Goal: Task Accomplishment & Management: Use online tool/utility

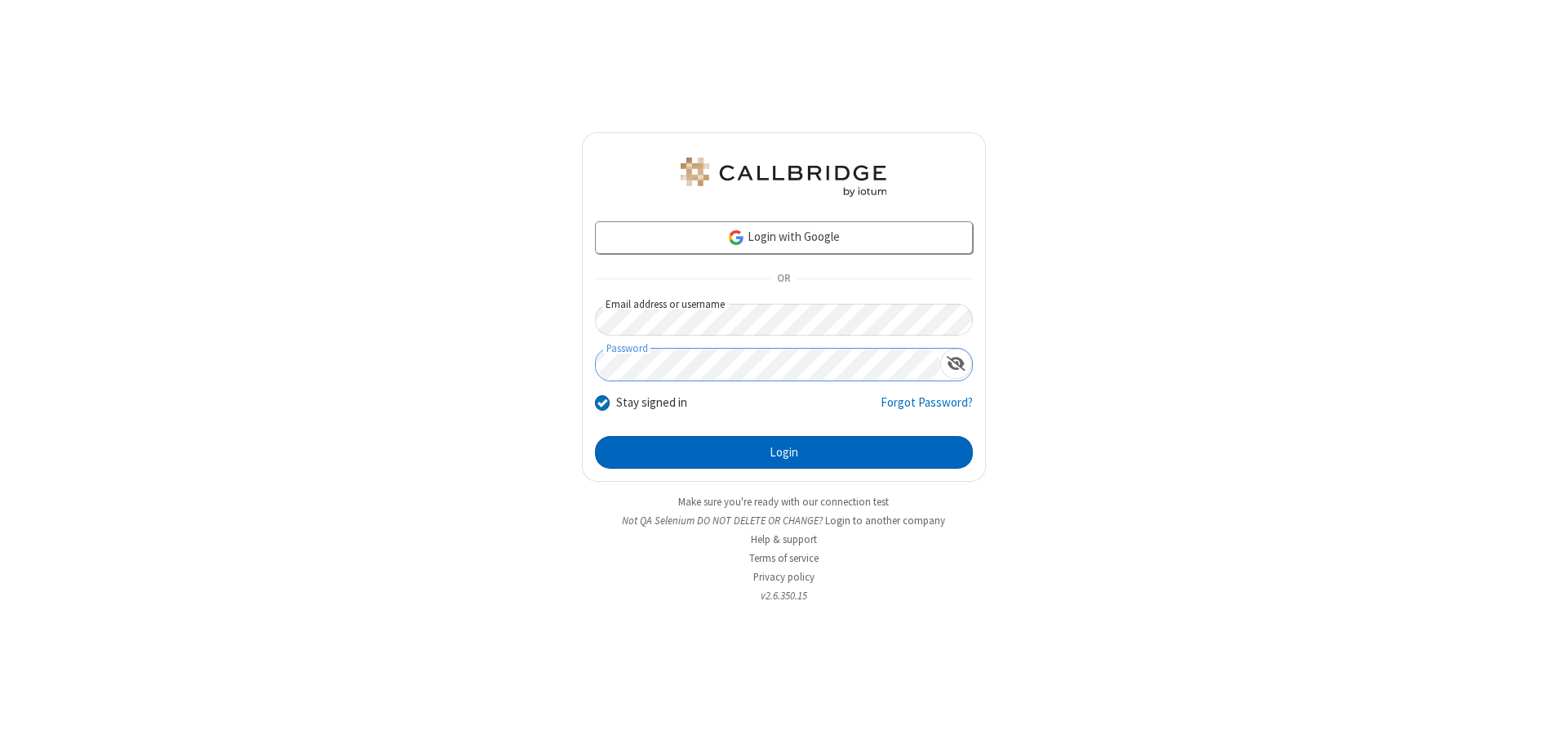
click at [784, 452] on button "Login" at bounding box center [784, 452] width 378 height 33
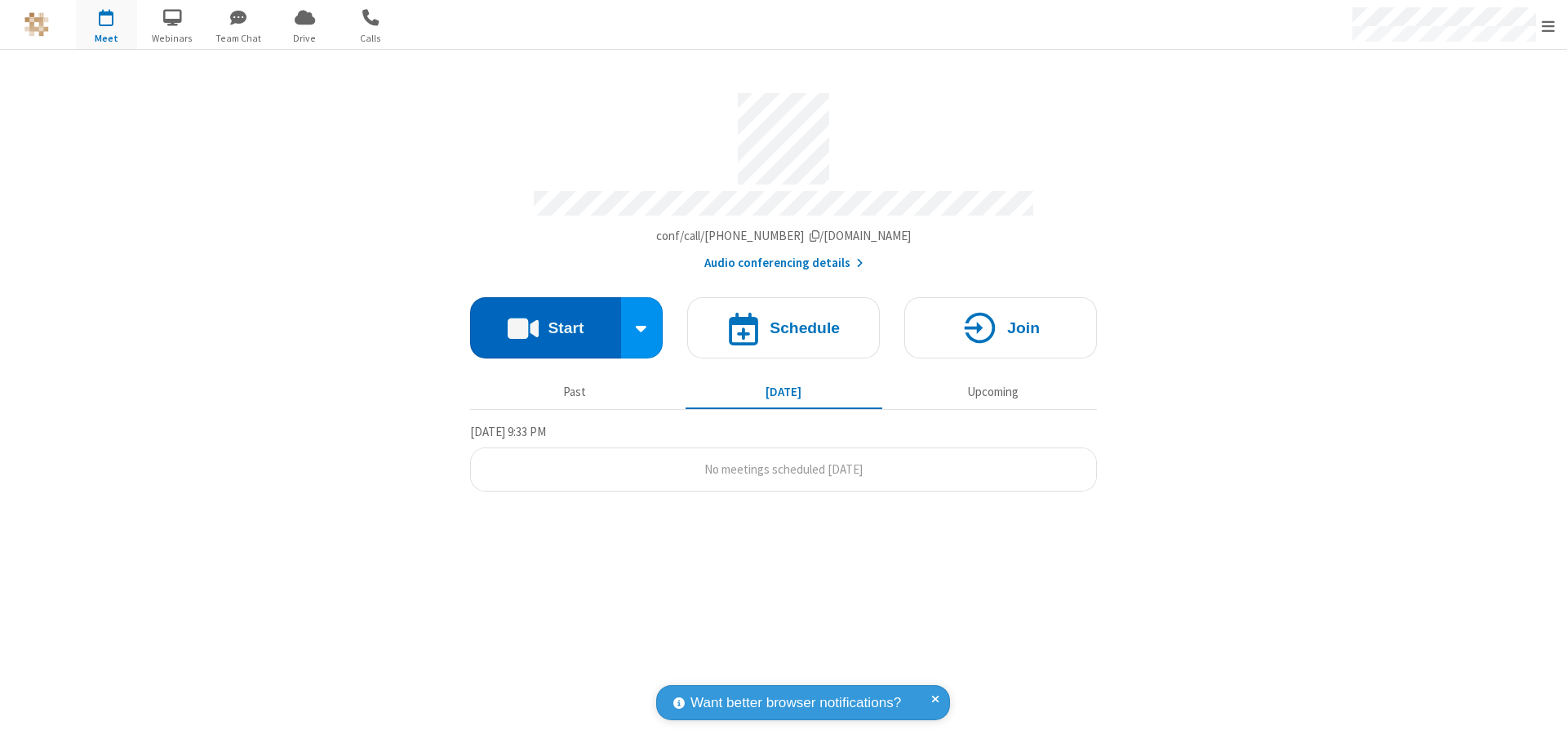
click at [545, 320] on button "Start" at bounding box center [545, 327] width 151 height 61
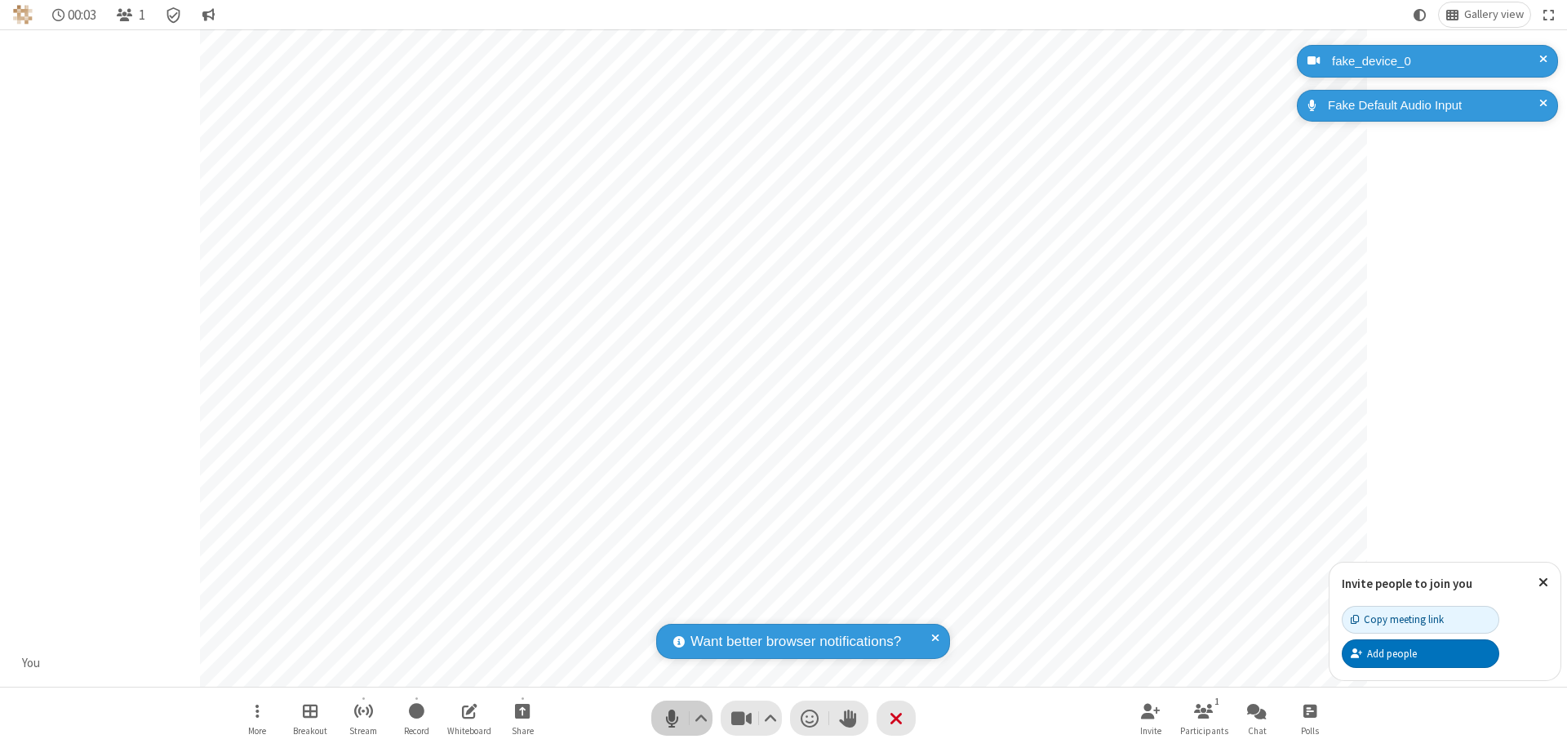
click at [672, 718] on span "Mute (⌘+Shift+A)" at bounding box center [672, 718] width 24 height 24
click at [672, 718] on span "Unmute (⌘+Shift+A)" at bounding box center [672, 718] width 24 height 24
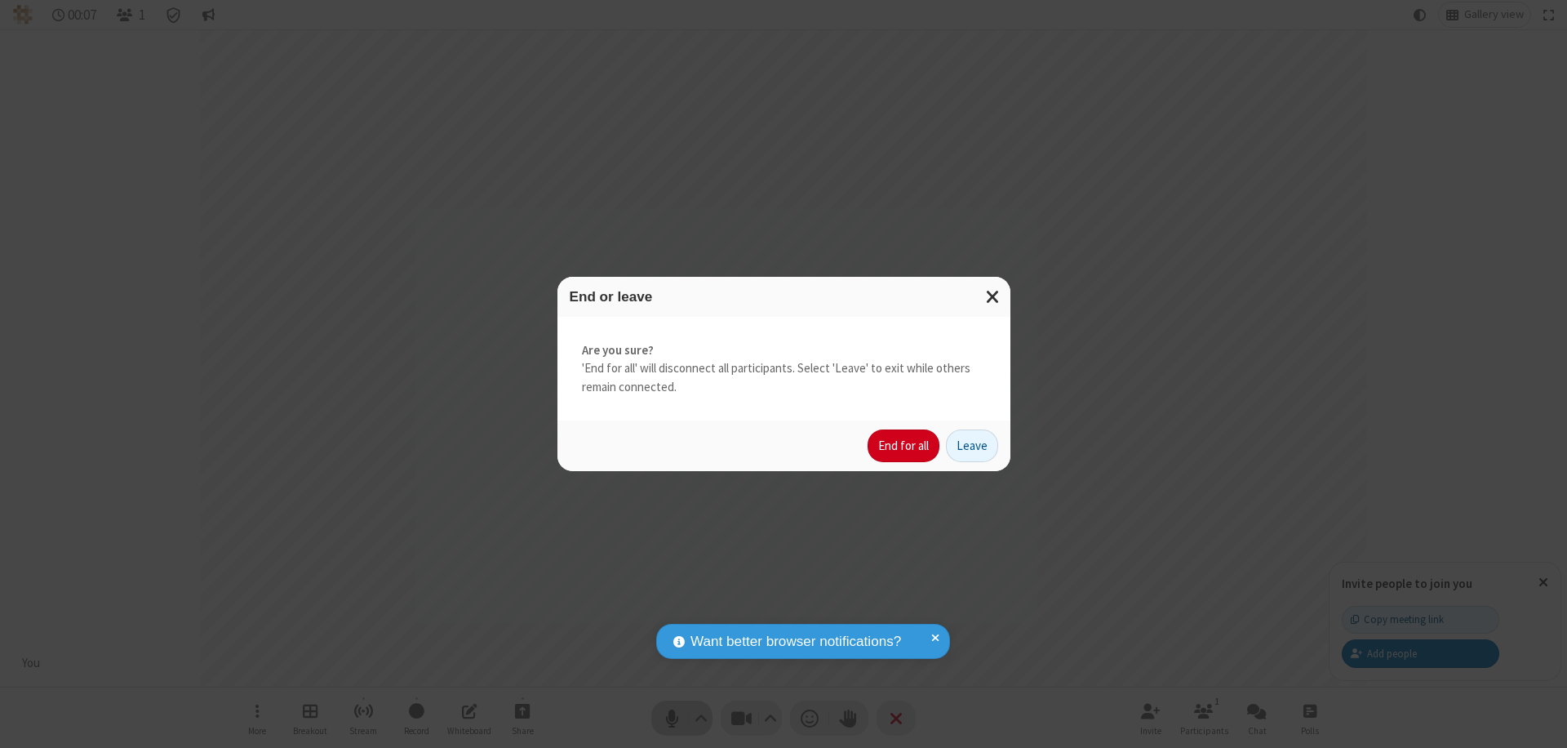
click at [905, 446] on button "End for all" at bounding box center [904, 445] width 72 height 33
